Goal: Information Seeking & Learning: Understand process/instructions

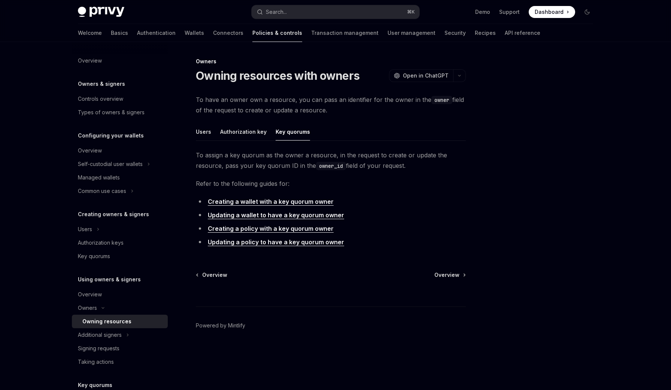
click at [211, 132] on ul "Users Authorization key Key quorums" at bounding box center [331, 132] width 270 height 18
click at [205, 128] on button "Users" at bounding box center [203, 132] width 15 height 18
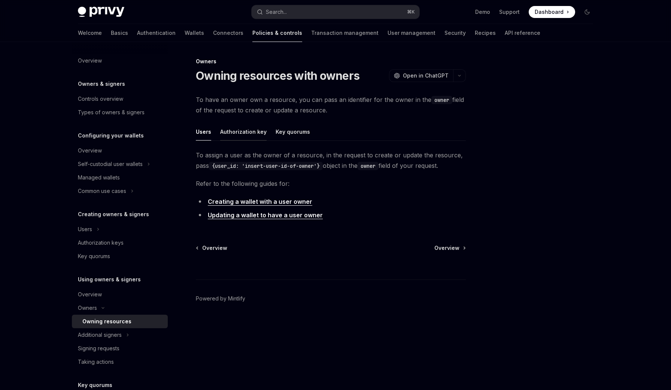
click at [234, 130] on button "Authorization key" at bounding box center [243, 132] width 46 height 18
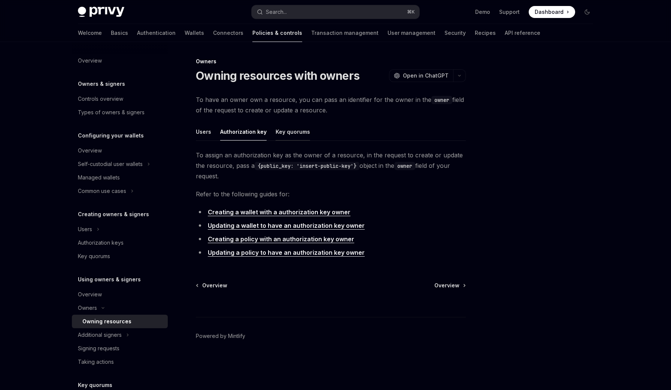
click at [291, 130] on button "Key quorums" at bounding box center [292, 132] width 34 height 18
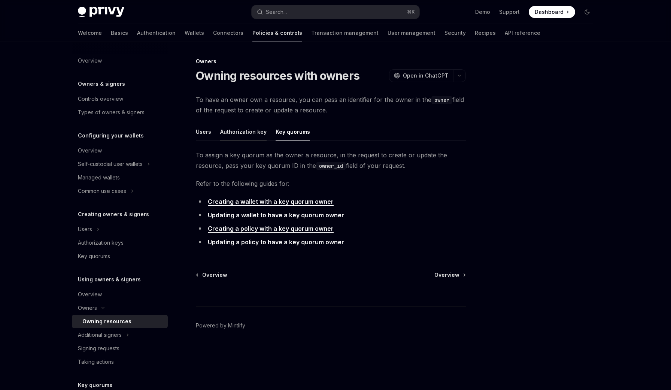
click at [247, 132] on button "Authorization key" at bounding box center [243, 132] width 46 height 18
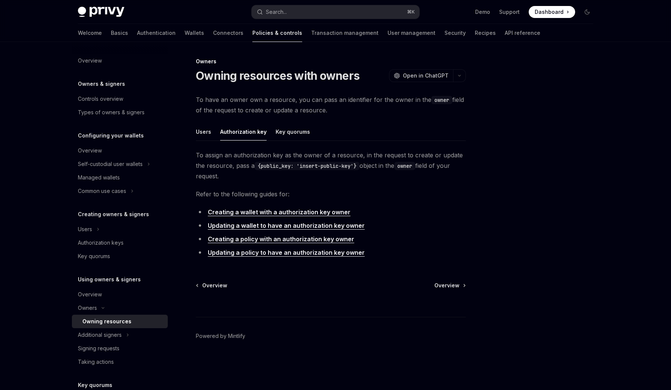
click at [257, 165] on code "{public_key: 'insert-public-key'}" at bounding box center [306, 166] width 105 height 8
click at [251, 161] on span "To assign an authorization key as the owner of a resource, in the request to cr…" at bounding box center [331, 165] width 270 height 31
click at [242, 165] on span "To assign an authorization key as the owner of a resource, in the request to cr…" at bounding box center [331, 165] width 270 height 31
click at [205, 134] on button "Users" at bounding box center [203, 132] width 15 height 18
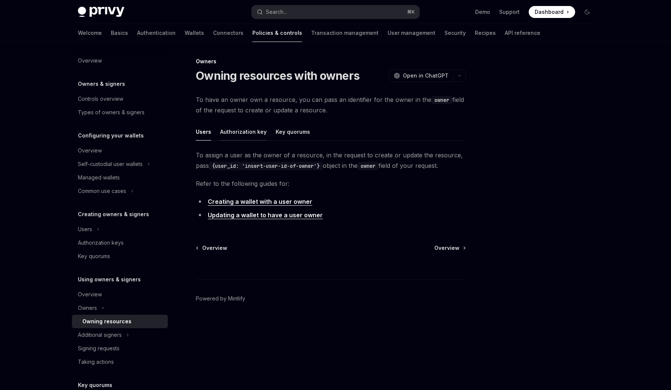
click at [238, 134] on button "Authorization key" at bounding box center [243, 132] width 46 height 18
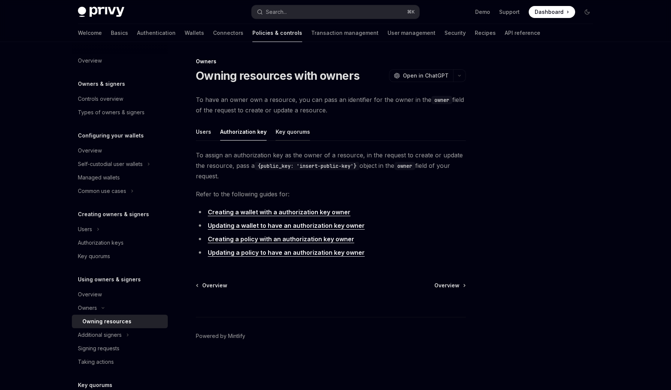
click at [279, 135] on button "Key quorums" at bounding box center [292, 132] width 34 height 18
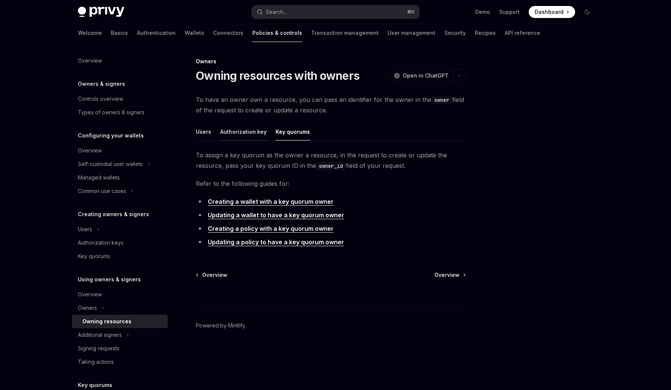
click at [251, 135] on button "Authorization key" at bounding box center [243, 132] width 46 height 18
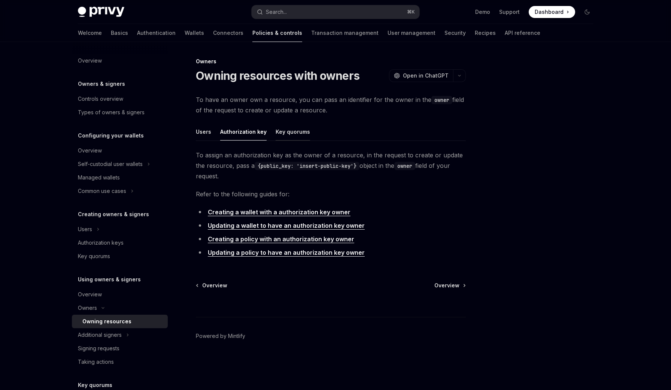
click at [282, 135] on button "Key quorums" at bounding box center [292, 132] width 34 height 18
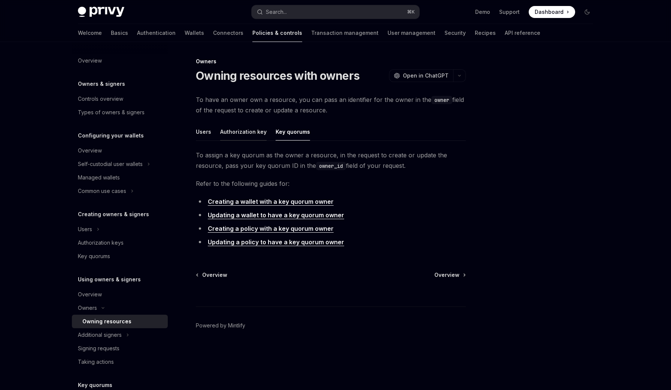
click at [258, 135] on button "Authorization key" at bounding box center [243, 132] width 46 height 18
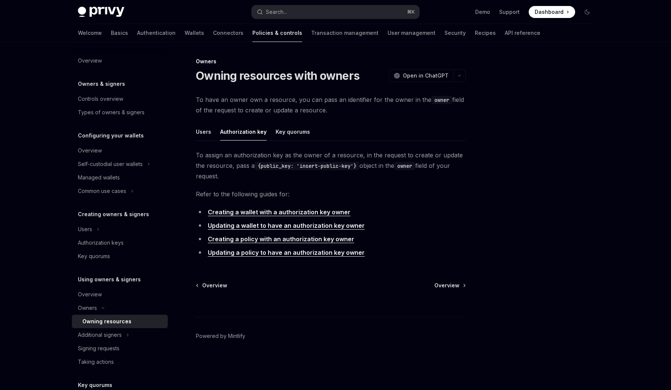
click at [211, 134] on ul "Users Authorization key Key quorums" at bounding box center [331, 132] width 270 height 18
click at [284, 134] on button "Key quorums" at bounding box center [292, 132] width 34 height 18
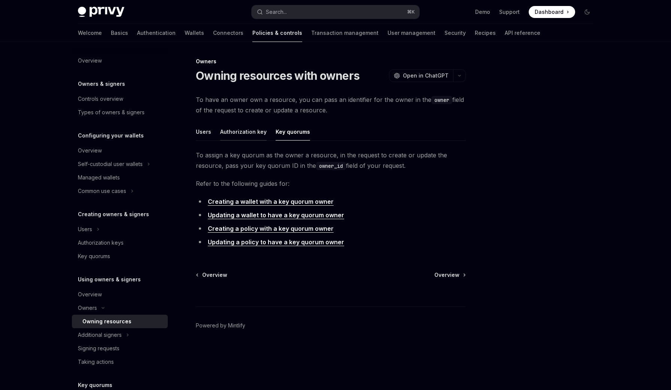
click at [235, 134] on button "Authorization key" at bounding box center [243, 132] width 46 height 18
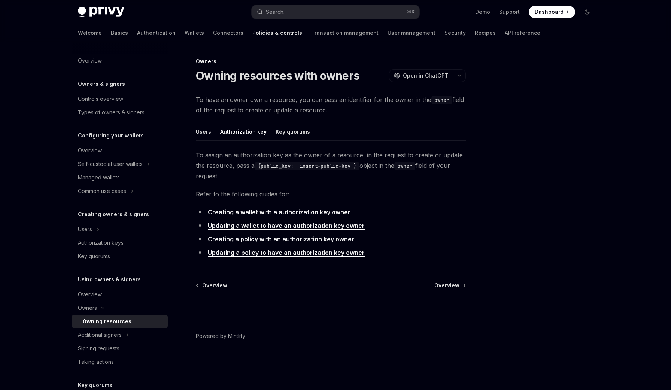
click at [209, 128] on button "Users" at bounding box center [203, 132] width 15 height 18
type textarea "*"
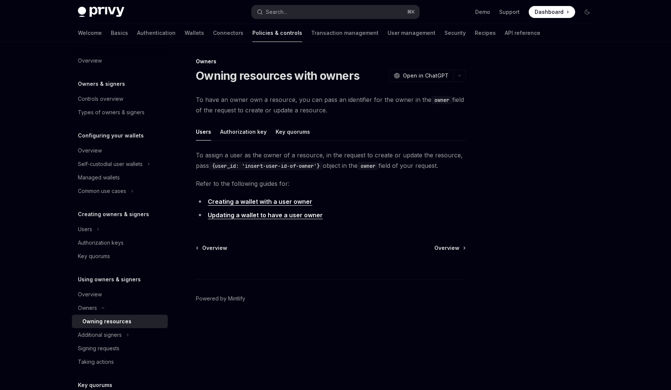
click at [236, 162] on code "{user_id: 'insert-user-id-of-owner'}" at bounding box center [266, 166] width 114 height 8
